Goal: Find contact information: Find contact information

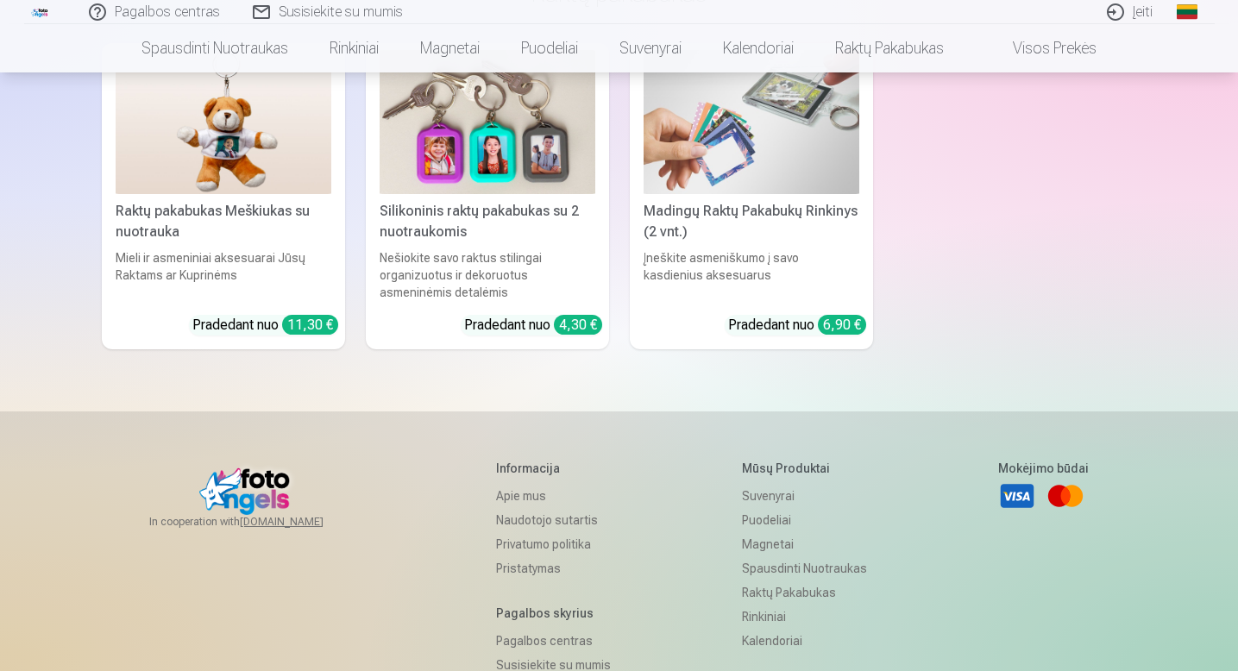
scroll to position [5268, 0]
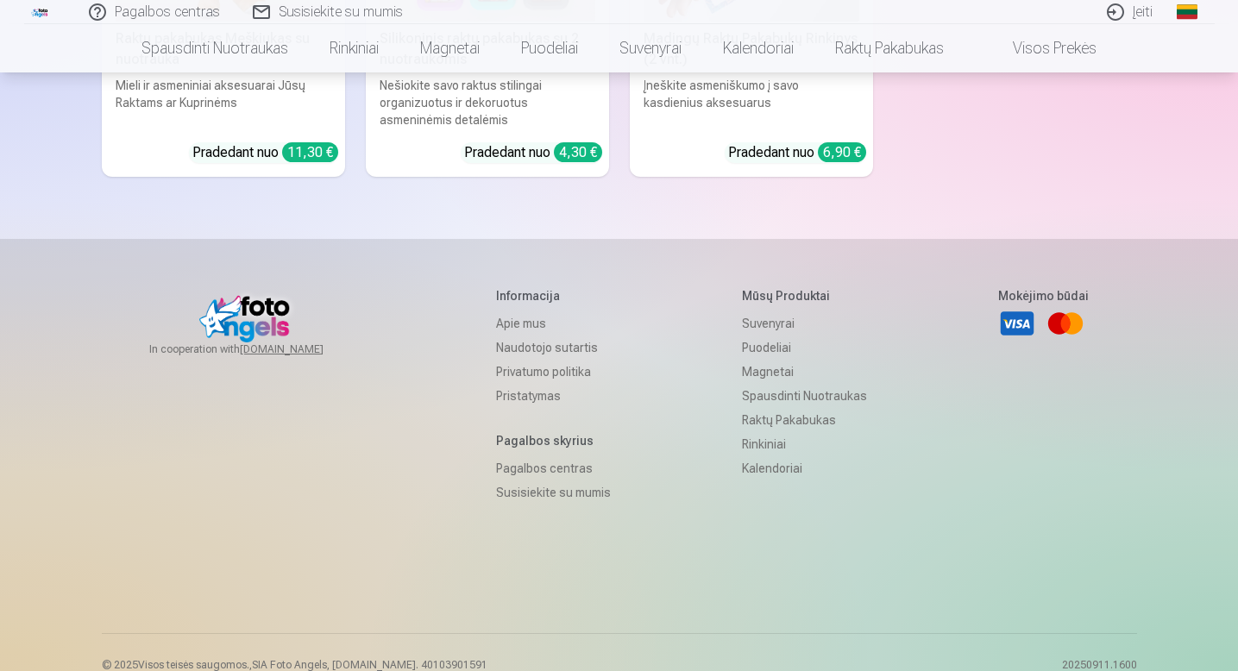
click at [502, 311] on link "Apie mus" at bounding box center [553, 323] width 115 height 24
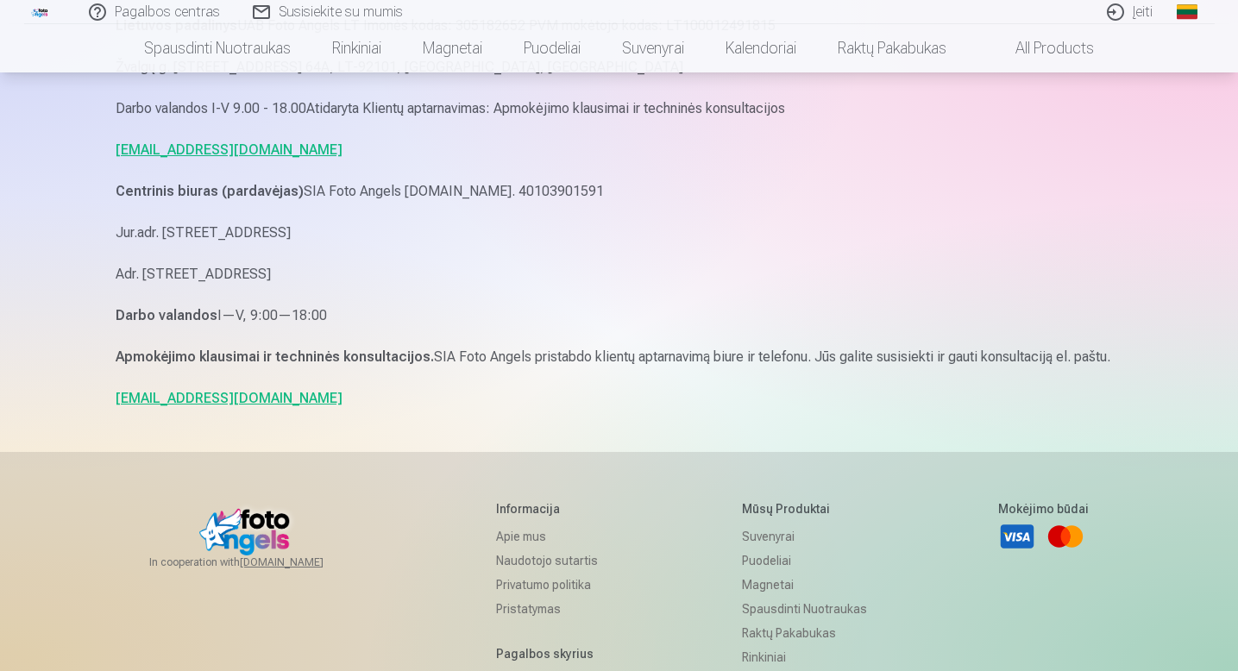
scroll to position [1044, 0]
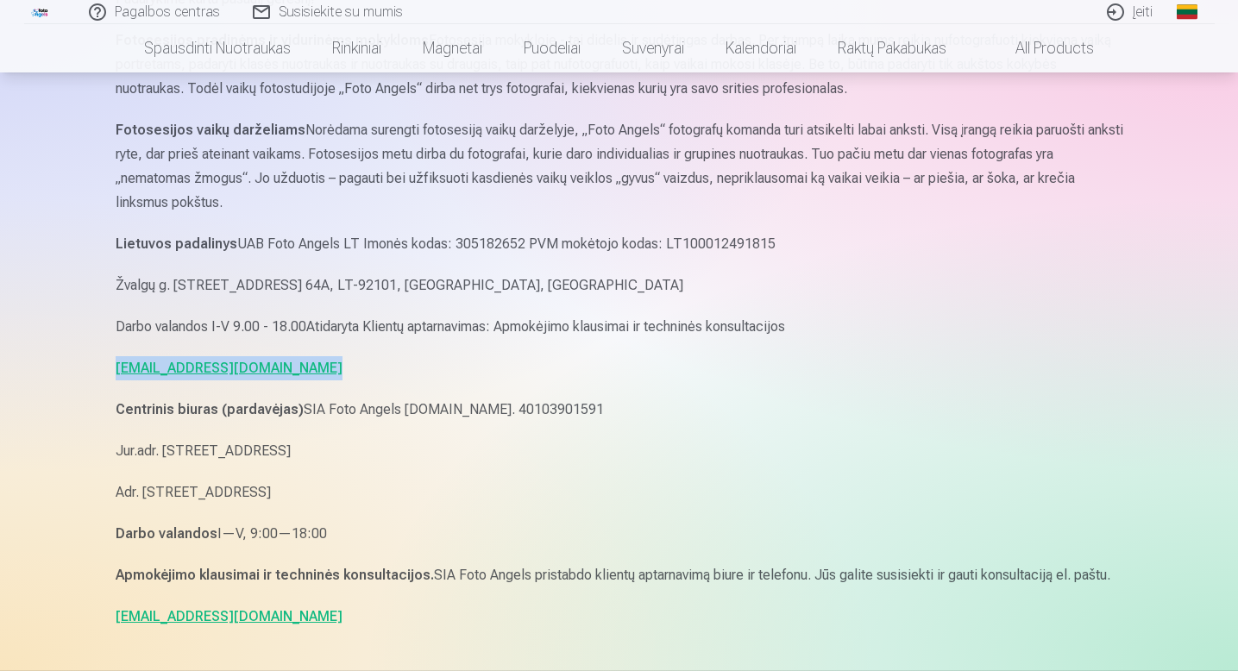
drag, startPoint x: 98, startPoint y: 368, endPoint x: 323, endPoint y: 365, distance: 224.3
click at [323, 365] on div "Pagalbos centras Susisiekite su mumis Įeiti Global Lithuanian (lt) English (en)…" at bounding box center [619, 50] width 1238 height 2189
copy link "[EMAIL_ADDRESS][DOMAIN_NAME]"
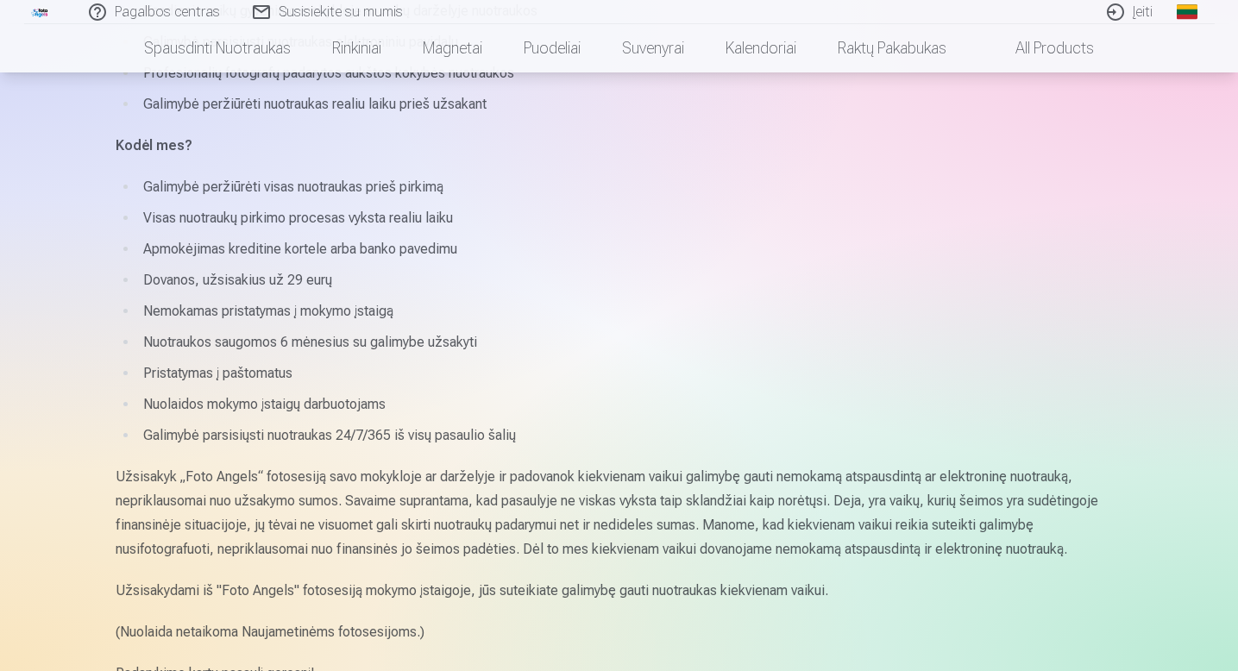
scroll to position [0, 0]
